Goal: Information Seeking & Learning: Learn about a topic

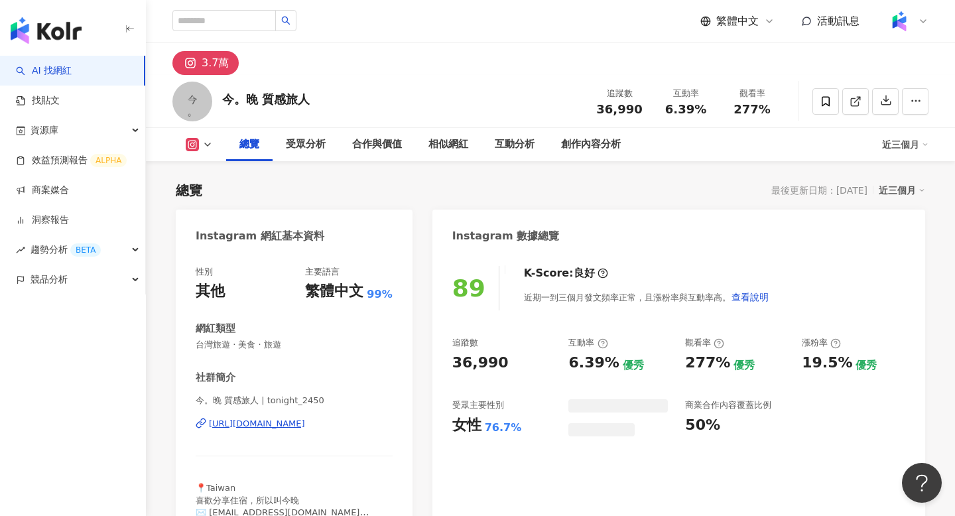
scroll to position [82, 0]
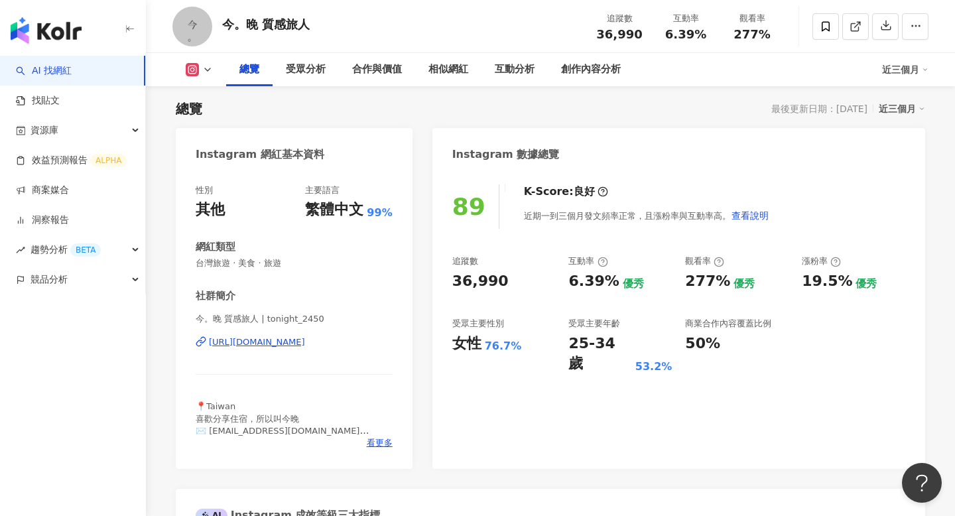
click at [218, 258] on span "台灣旅遊 · 美食 · 旅遊" at bounding box center [294, 263] width 197 height 12
copy span "台灣旅遊 · 美食 · 旅遊"
click at [618, 29] on span "36,990" at bounding box center [619, 34] width 46 height 14
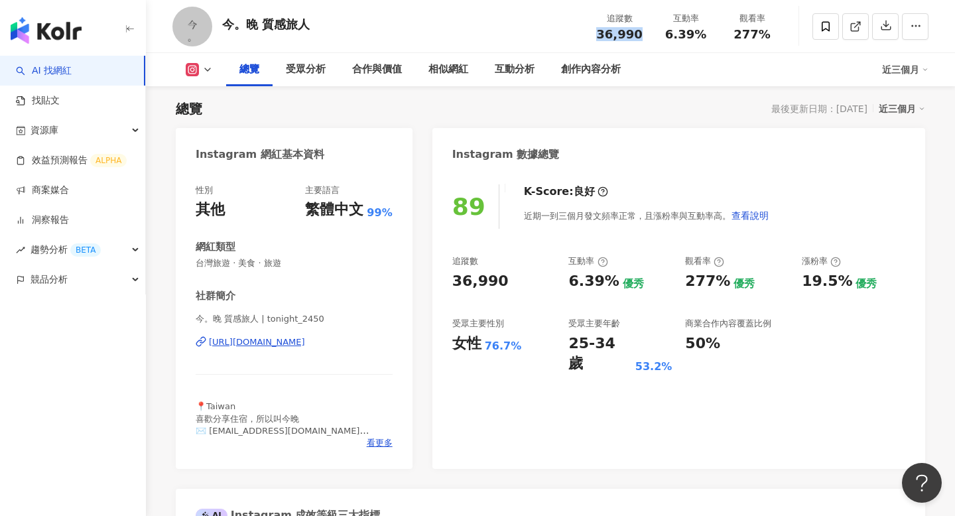
click at [618, 29] on span "36,990" at bounding box center [619, 34] width 46 height 14
copy span "36,990"
click at [676, 32] on span "6.39%" at bounding box center [685, 34] width 41 height 13
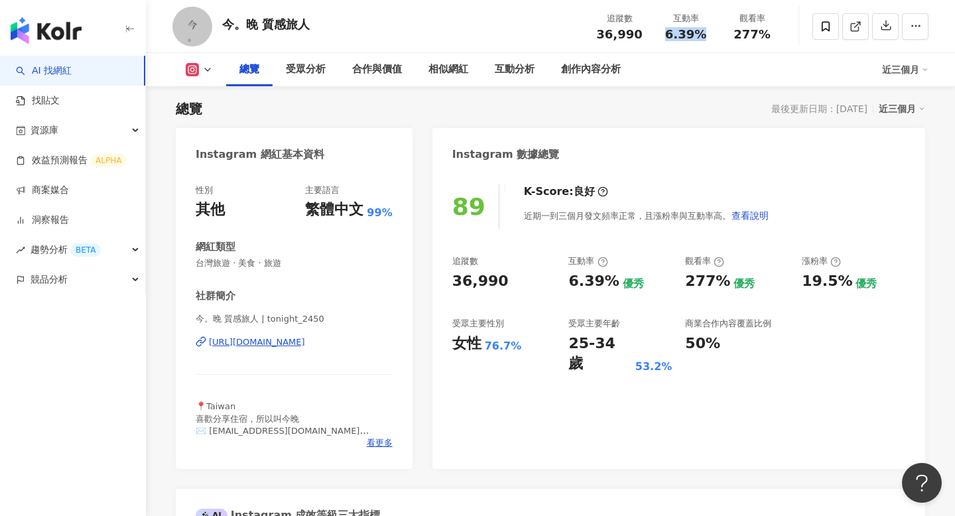
click at [676, 32] on span "6.39%" at bounding box center [685, 34] width 41 height 13
copy span "6.39%"
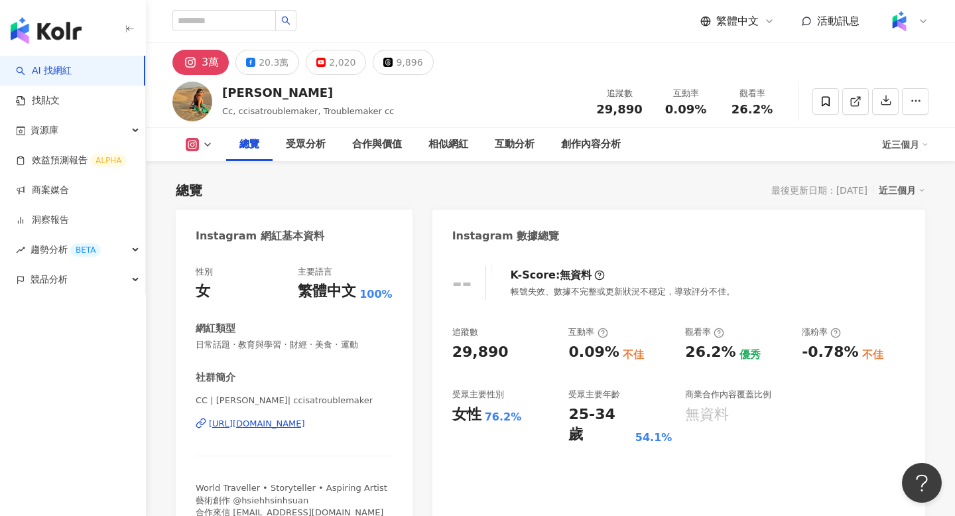
click at [224, 100] on div "謝昕璇" at bounding box center [308, 92] width 172 height 17
click at [227, 181] on div "總覽 最後更新日期：2025/8/28 近三個月" at bounding box center [550, 190] width 749 height 19
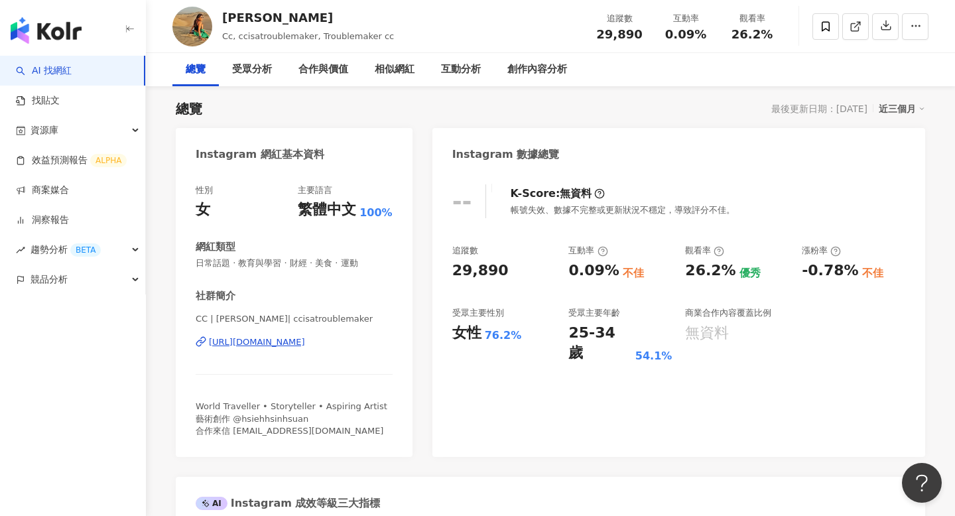
click at [227, 99] on div "總覽 最後更新日期：2025/8/28 近三個月" at bounding box center [550, 108] width 749 height 19
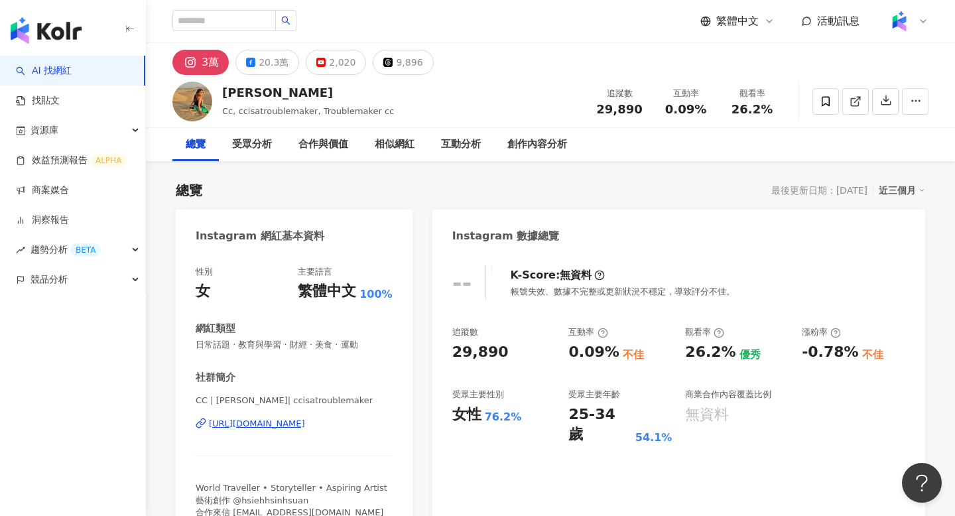
click at [233, 94] on div "謝昕璇" at bounding box center [308, 92] width 172 height 17
copy div "謝昕璇"
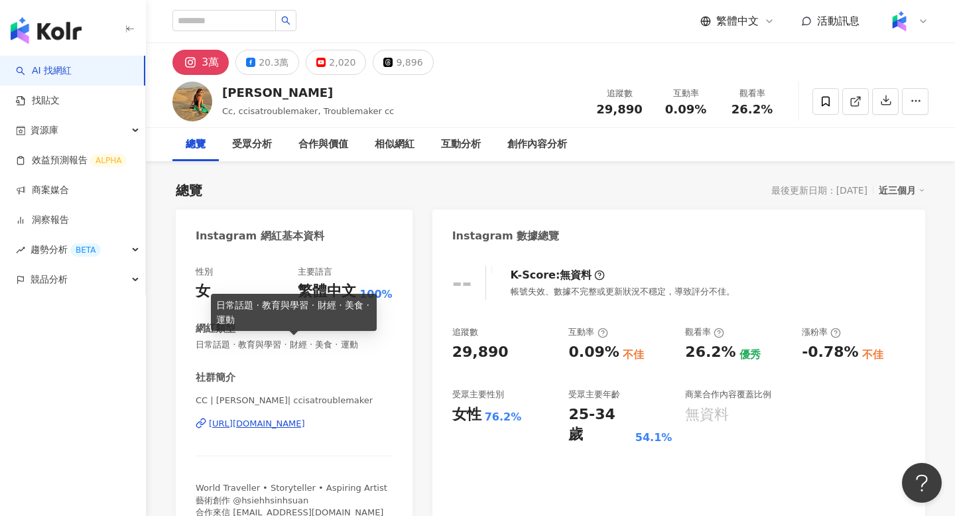
click at [289, 341] on span "日常話題 · 教育與學習 · 財經 · 美食 · 運動" at bounding box center [294, 345] width 197 height 12
copy span "日常話題 · 教育與學習 · 財經 · 美食 · 運動"
